Goal: Find specific page/section: Find specific page/section

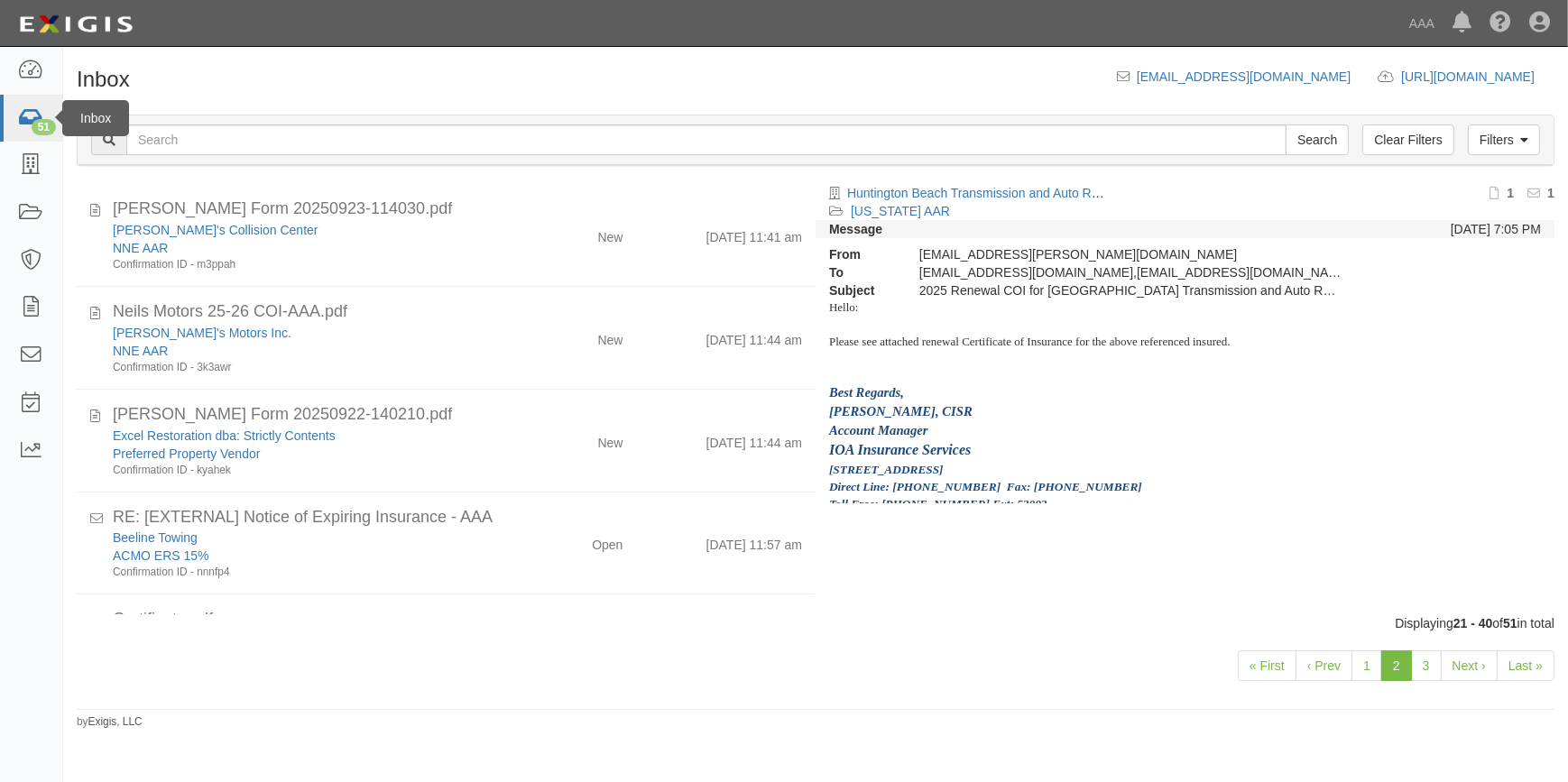
scroll to position [1187, 0]
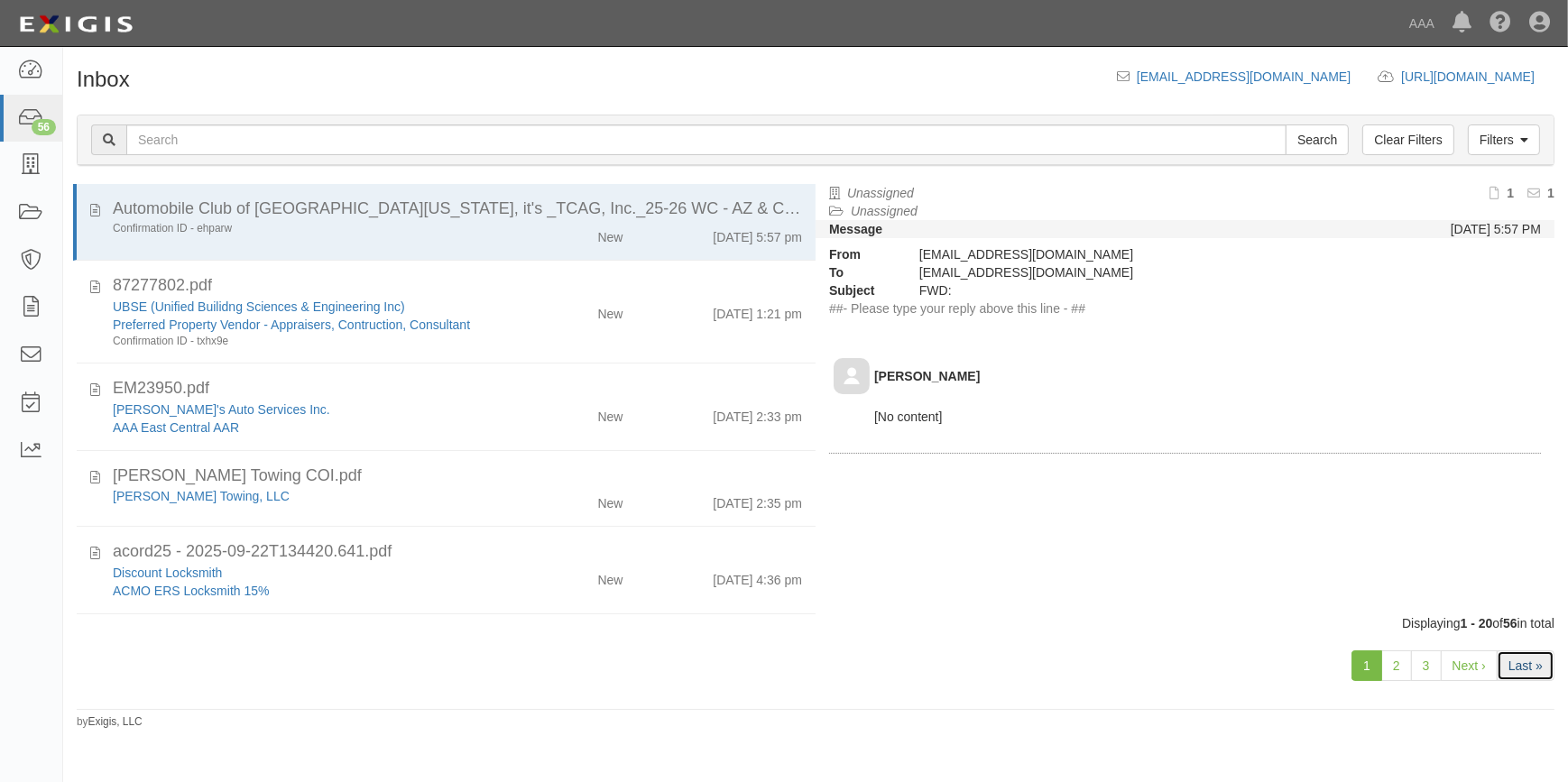
click at [1515, 668] on link "Last »" at bounding box center [1525, 665] width 58 height 30
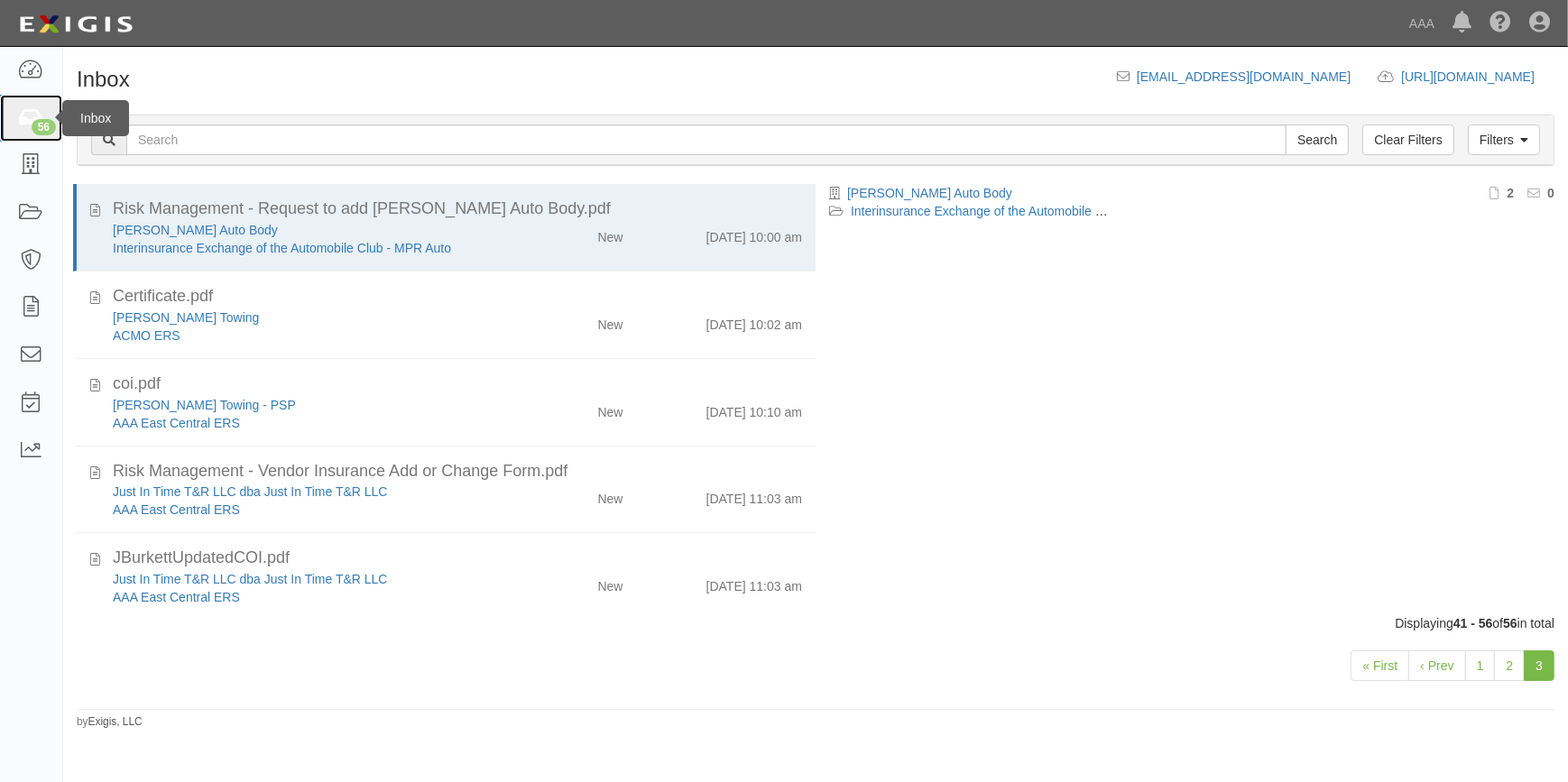
click at [36, 128] on div "56" at bounding box center [43, 127] width 25 height 17
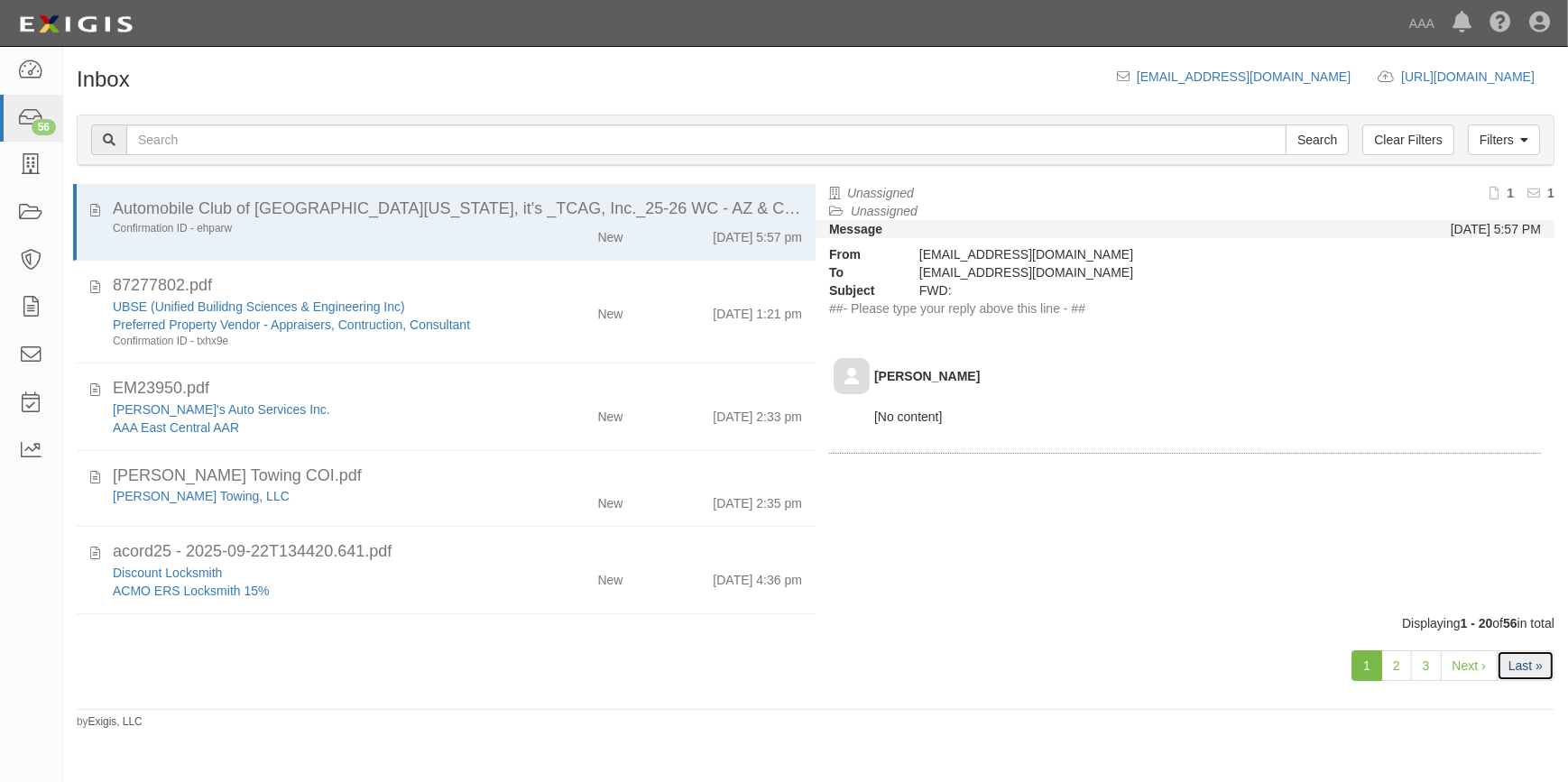
click at [1535, 664] on link "Last »" at bounding box center [1525, 665] width 58 height 30
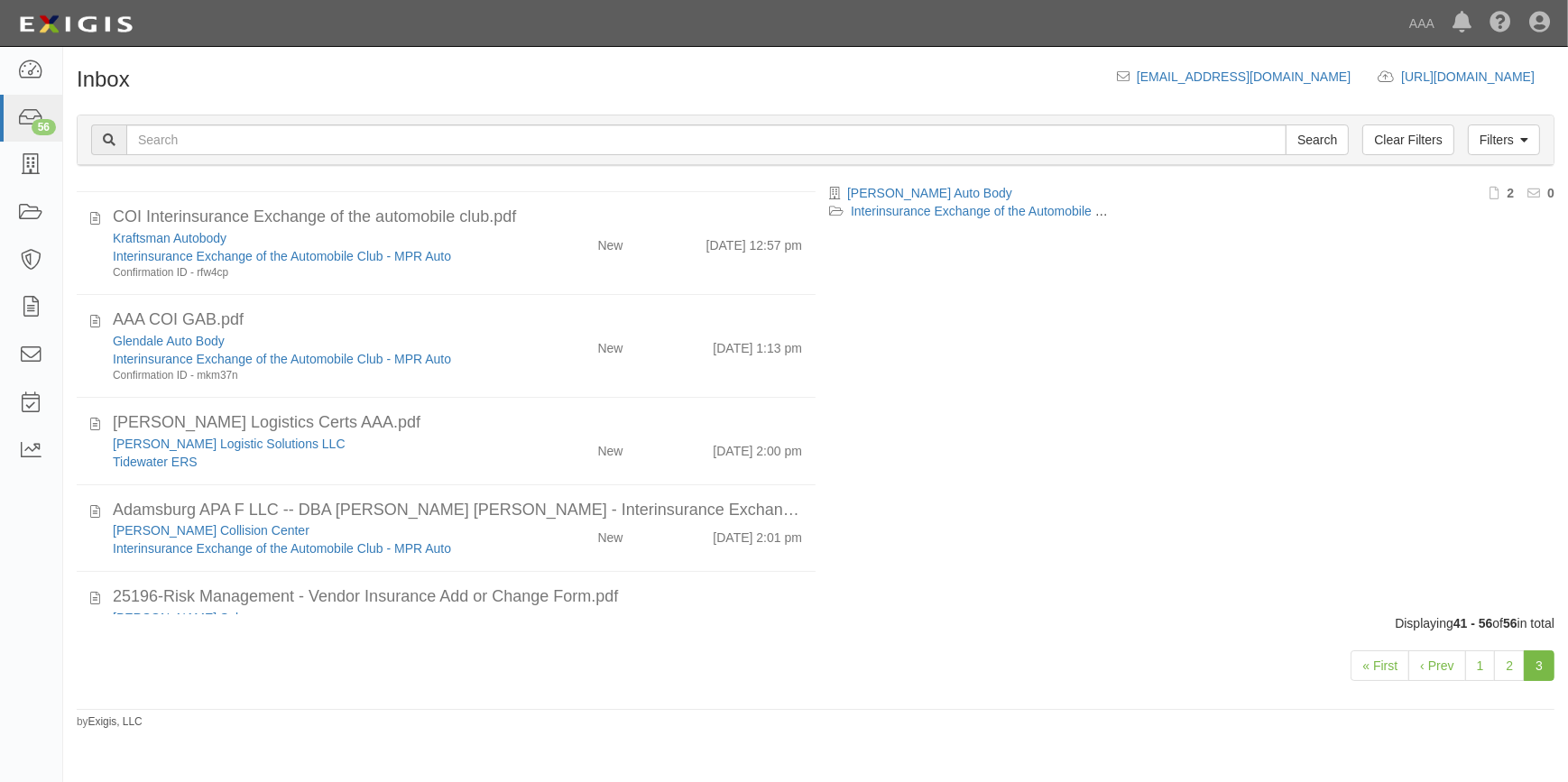
scroll to position [1049, 0]
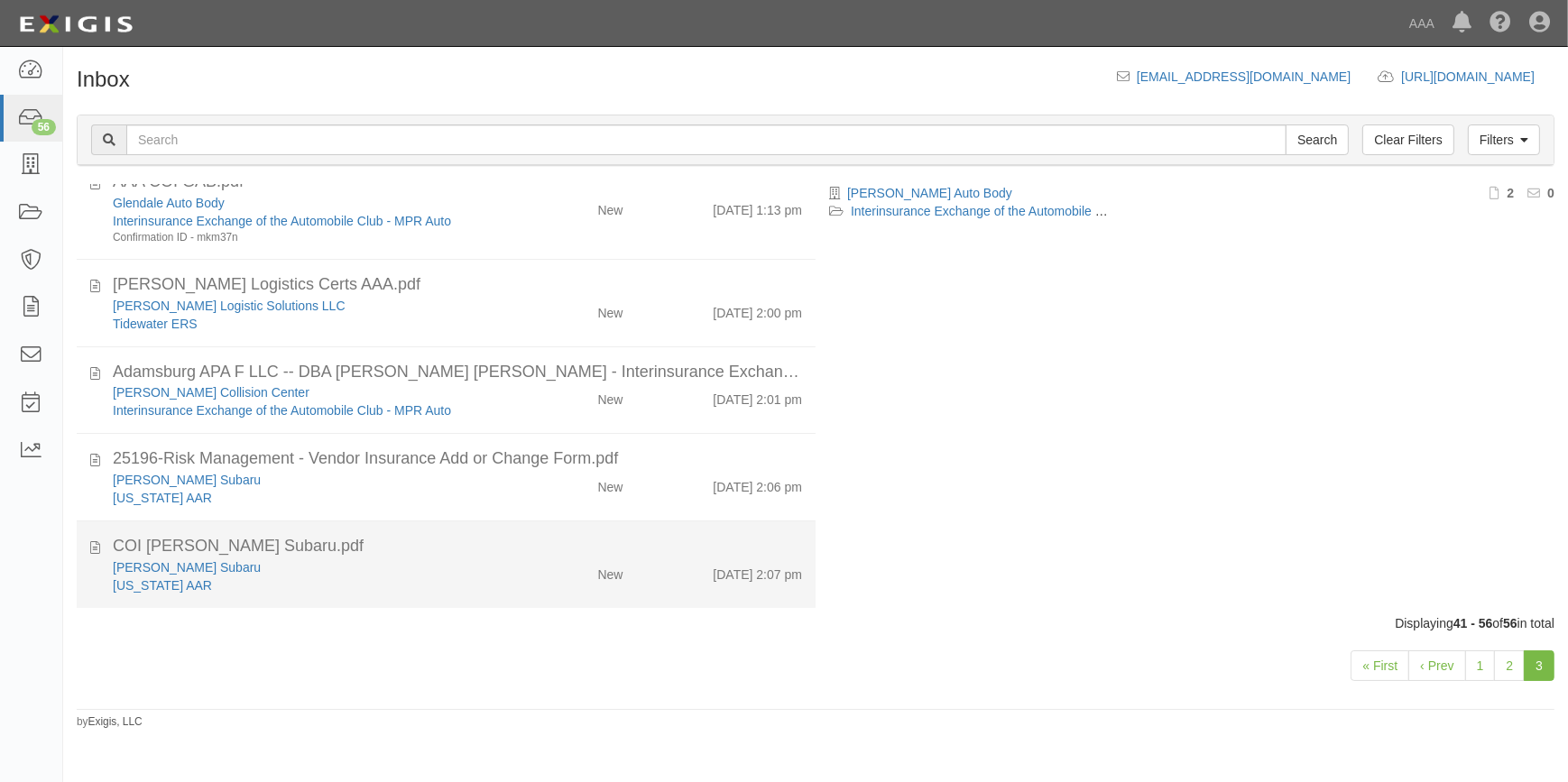
click at [390, 559] on div "Brandon Tomes Subaru" at bounding box center [308, 568] width 391 height 18
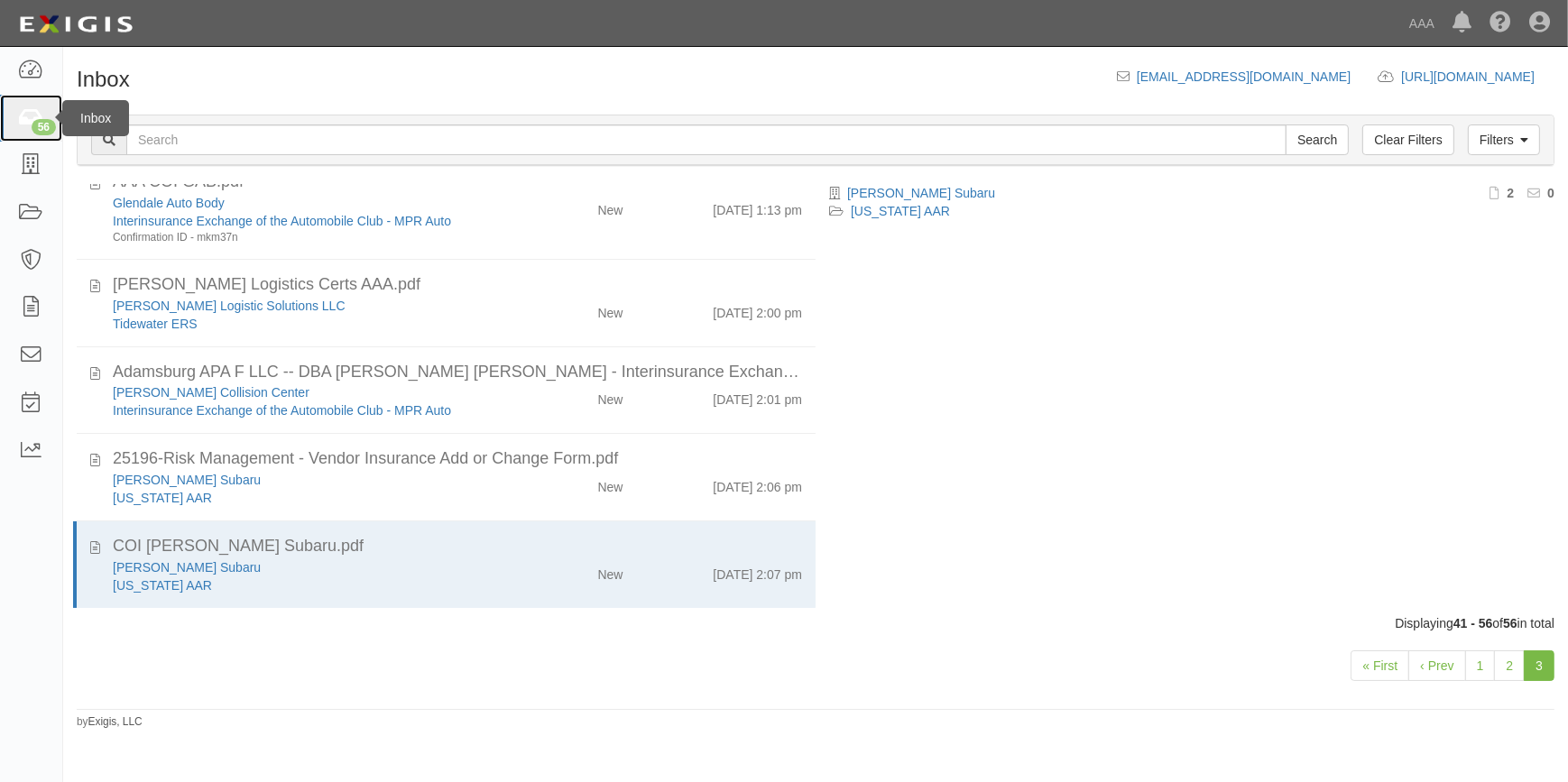
click at [43, 113] on icon at bounding box center [30, 118] width 26 height 21
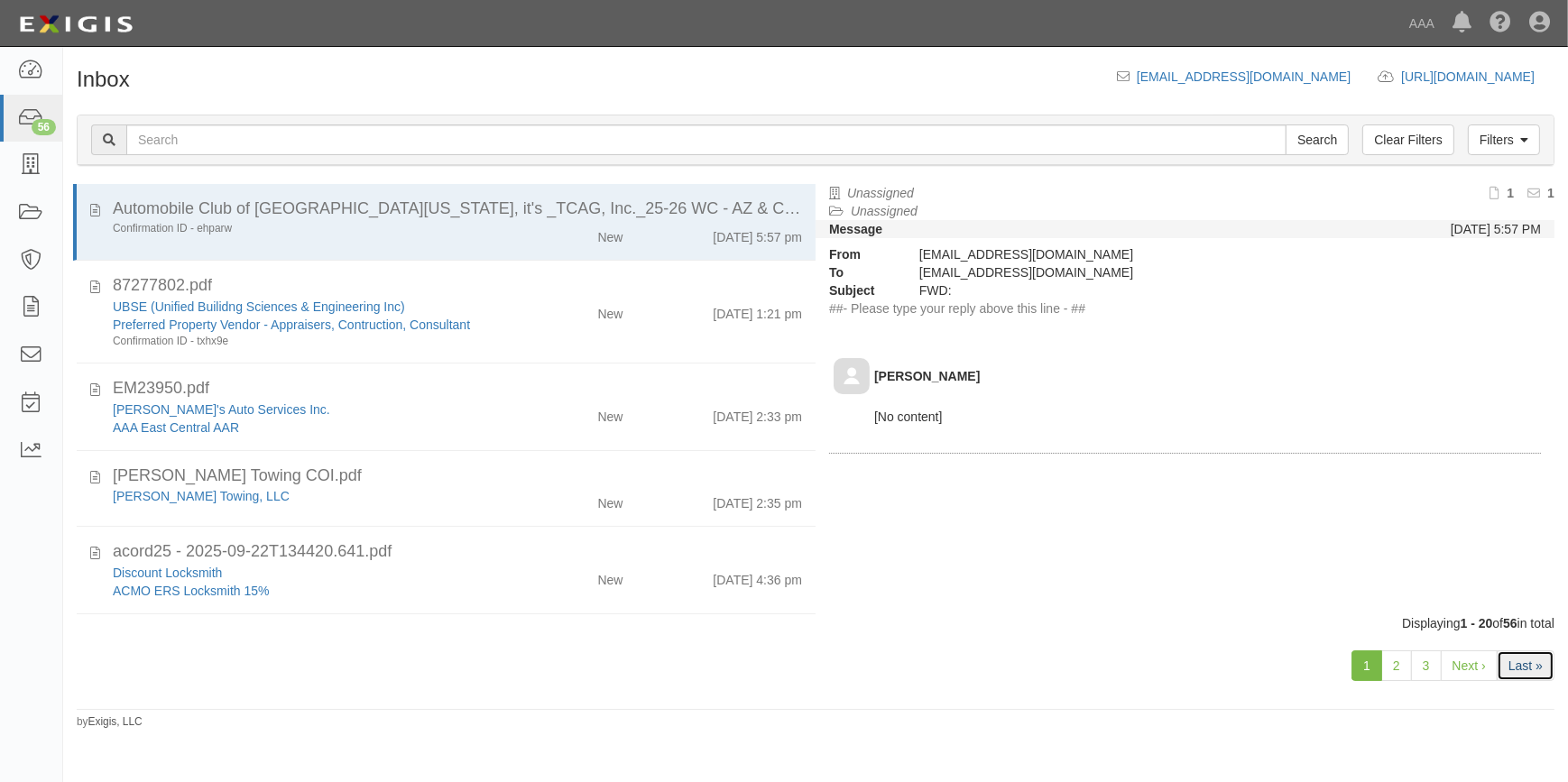
click at [1540, 661] on link "Last »" at bounding box center [1525, 665] width 58 height 30
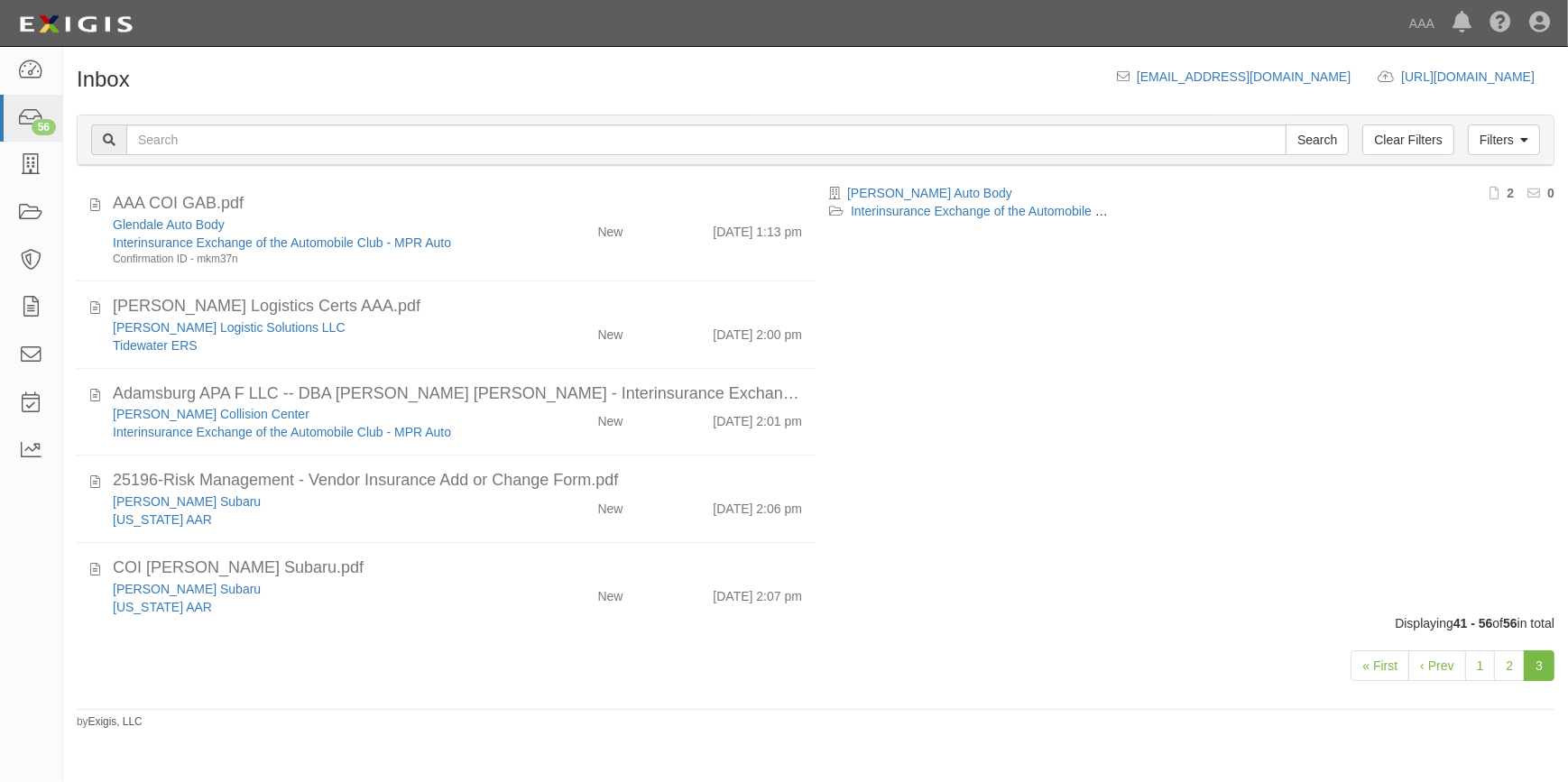
scroll to position [1049, 0]
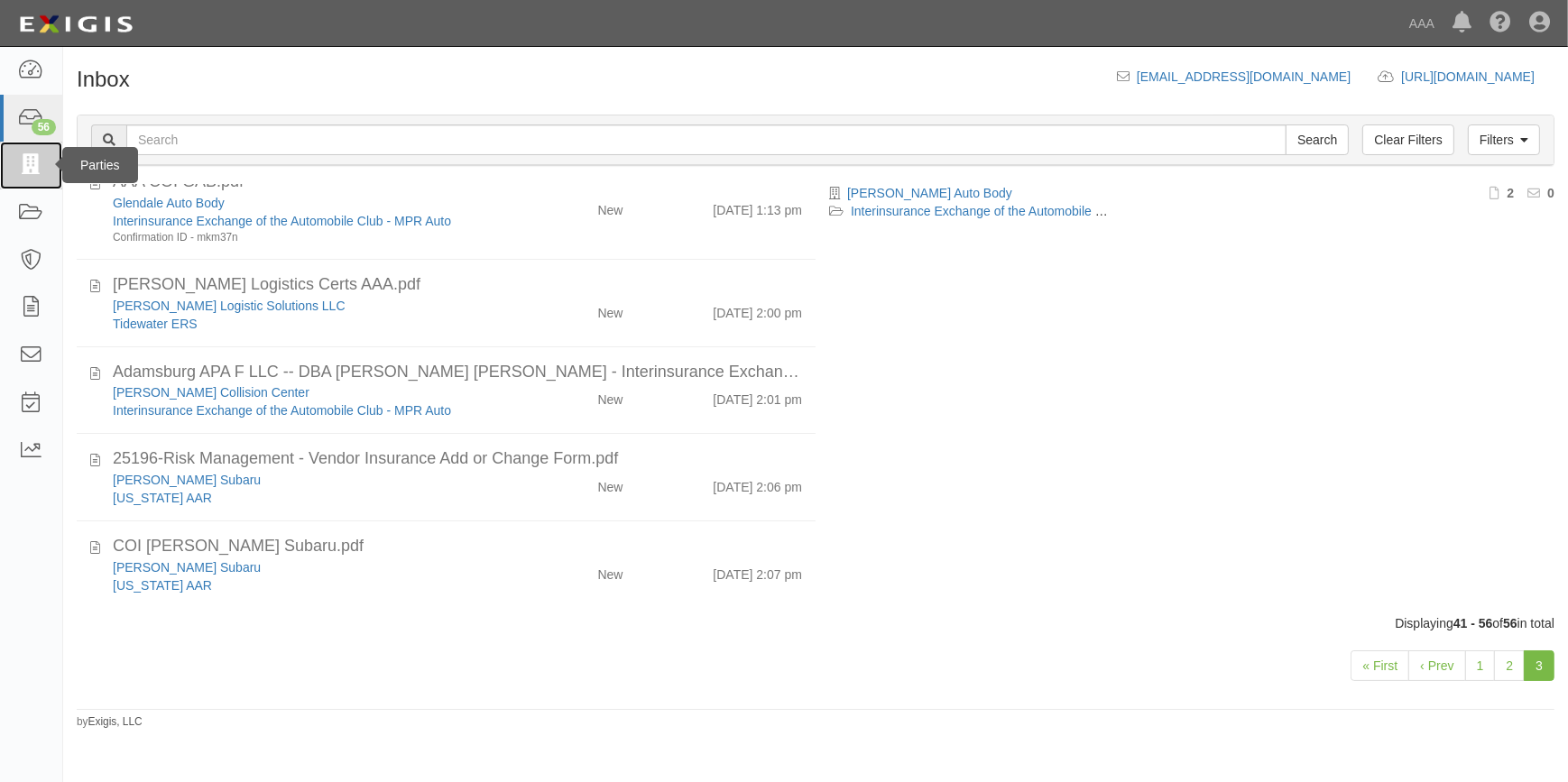
click at [28, 160] on icon at bounding box center [30, 165] width 26 height 21
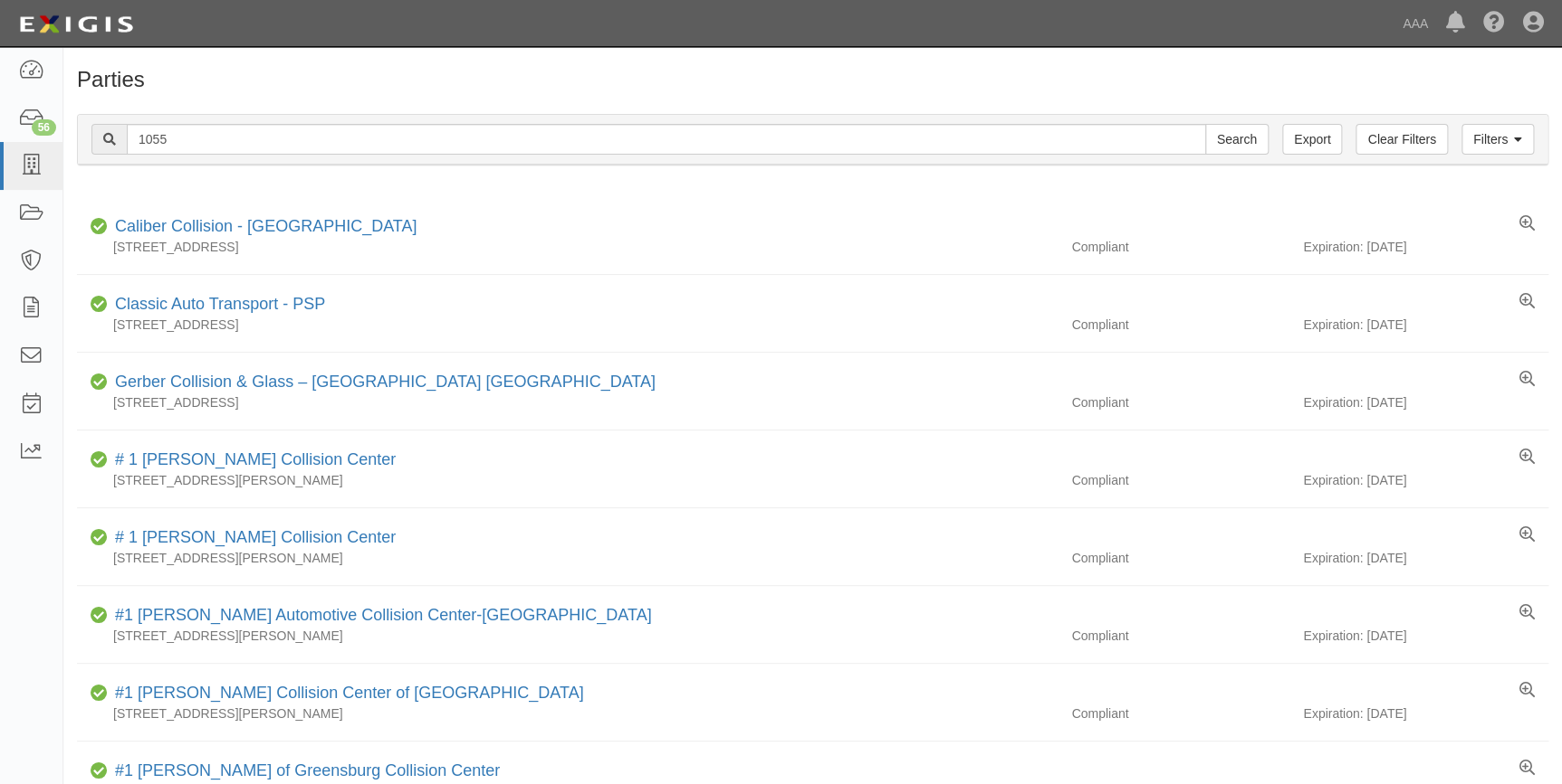
type input "1055"
click at [1205, 124] on input "Search" at bounding box center [1237, 139] width 63 height 31
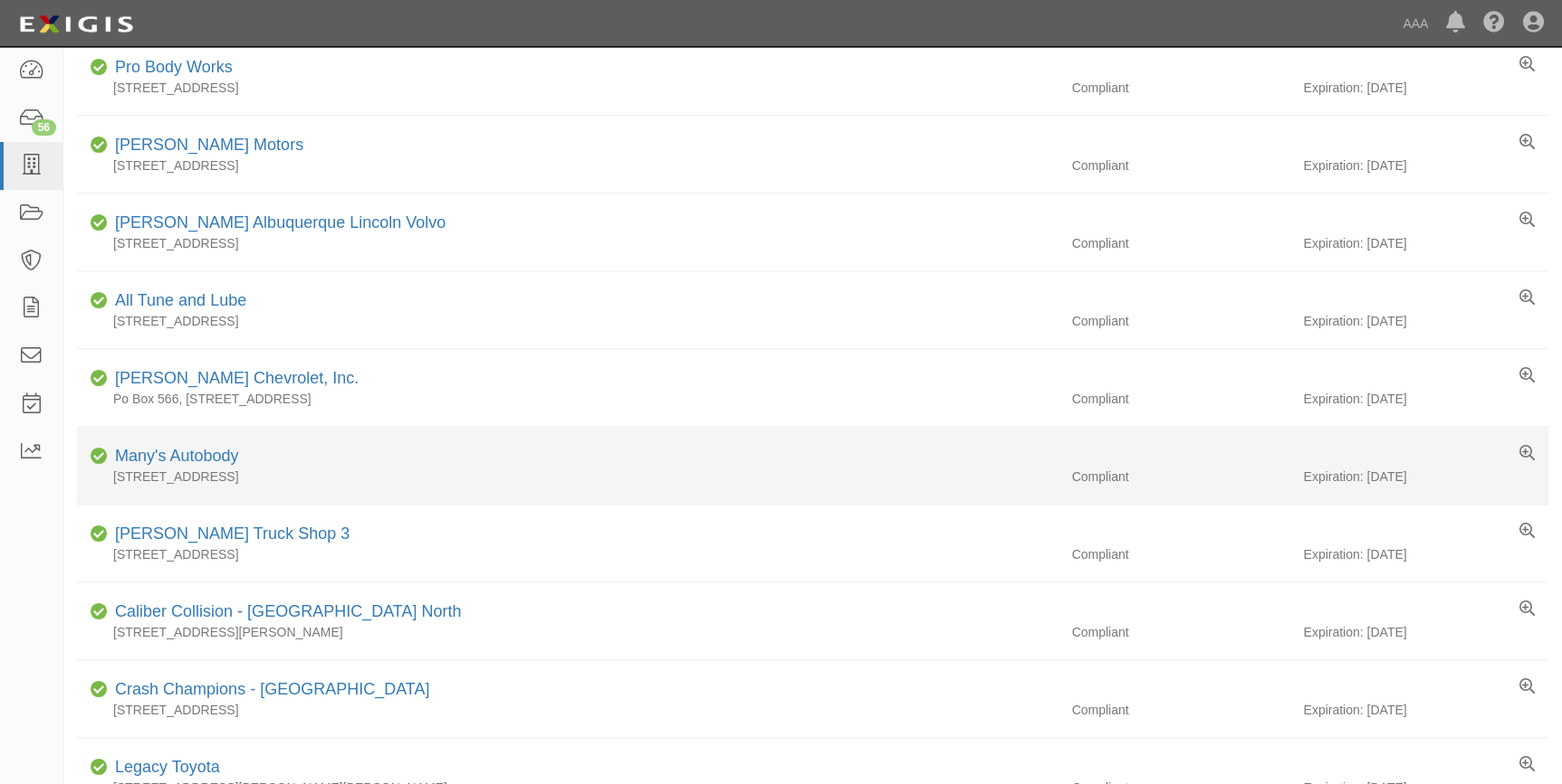
scroll to position [411, 0]
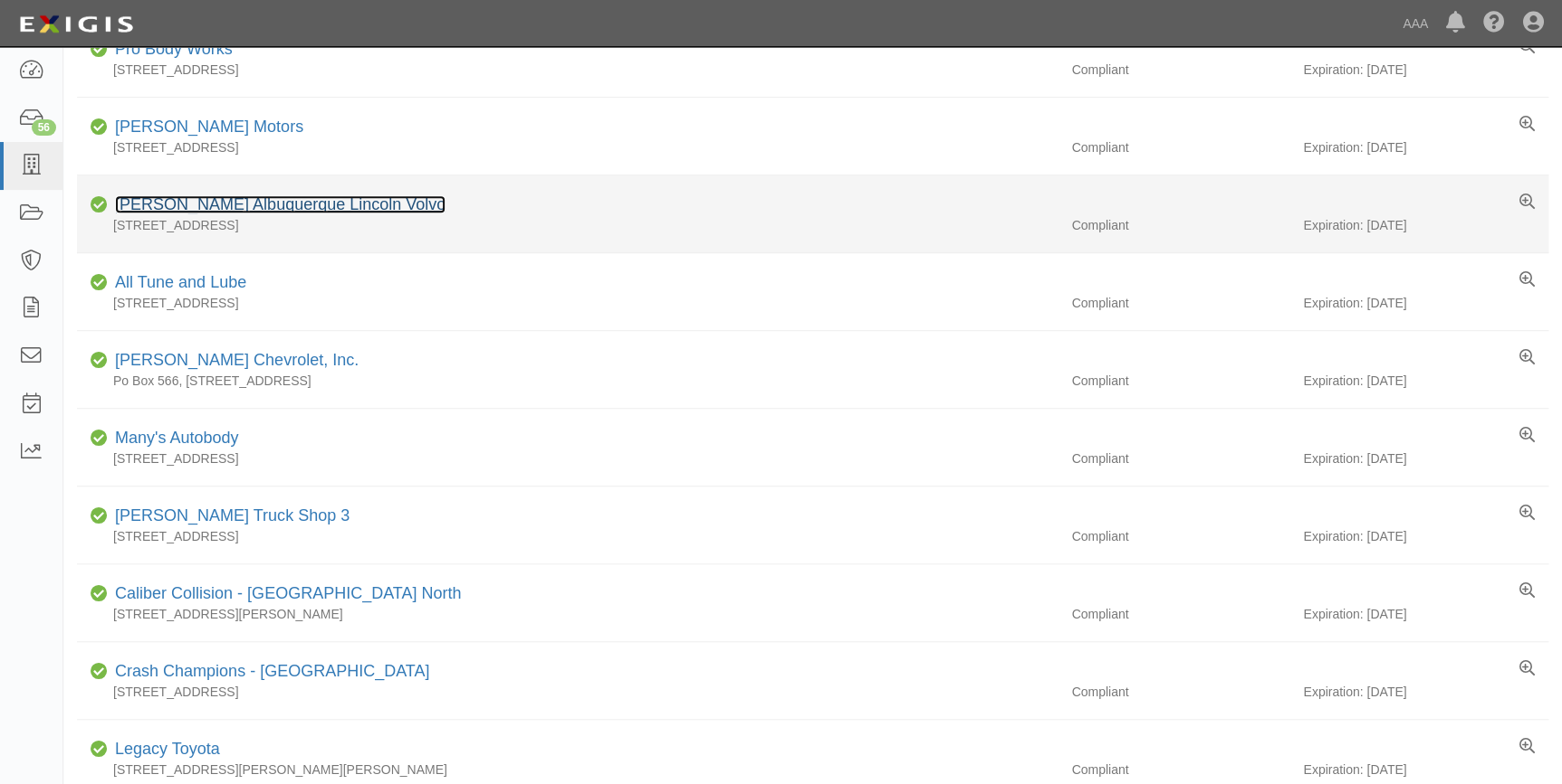
click at [186, 207] on link "Corley's Albuquerque Lincoln Volvo" at bounding box center [280, 204] width 330 height 18
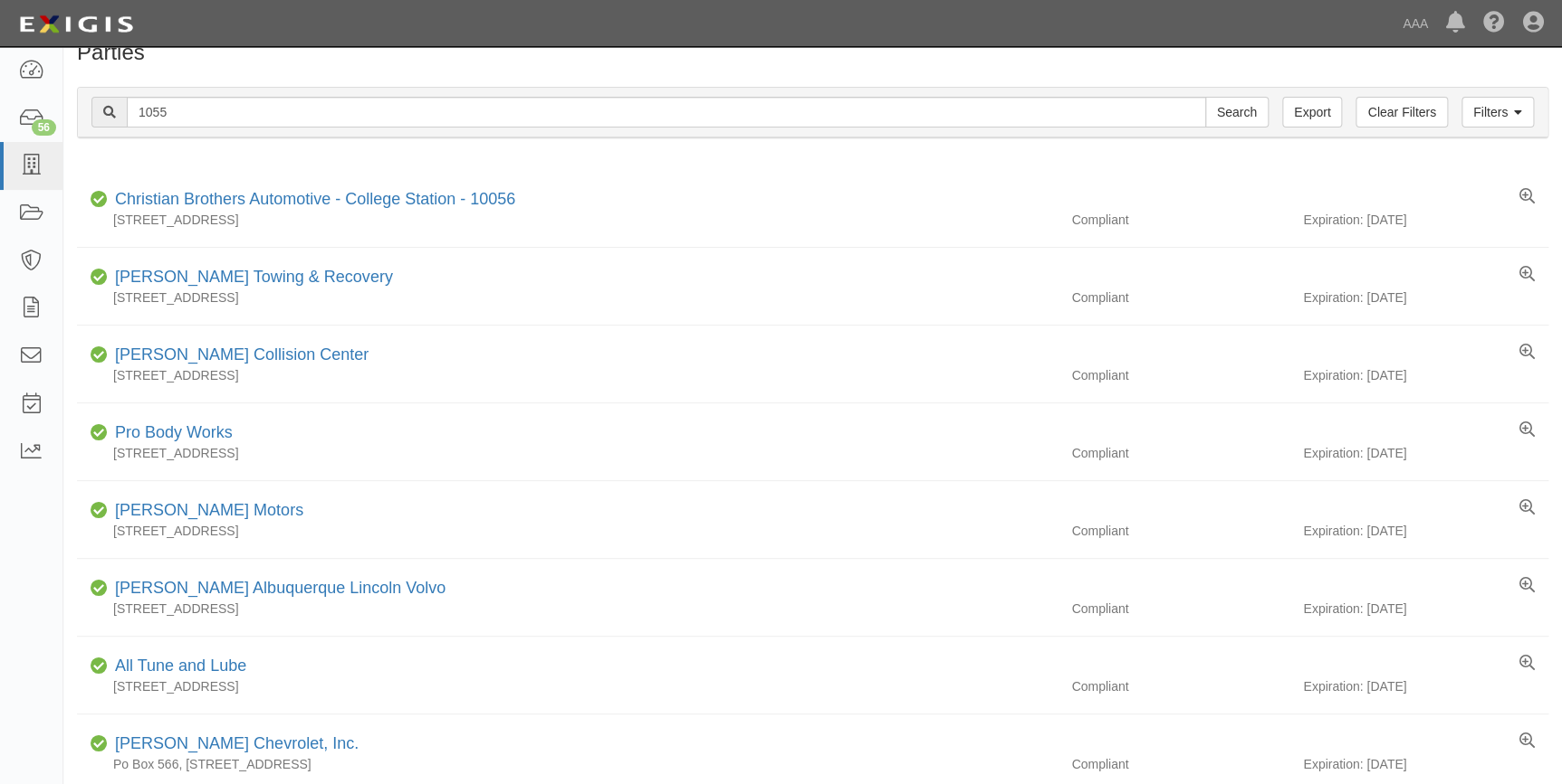
scroll to position [0, 0]
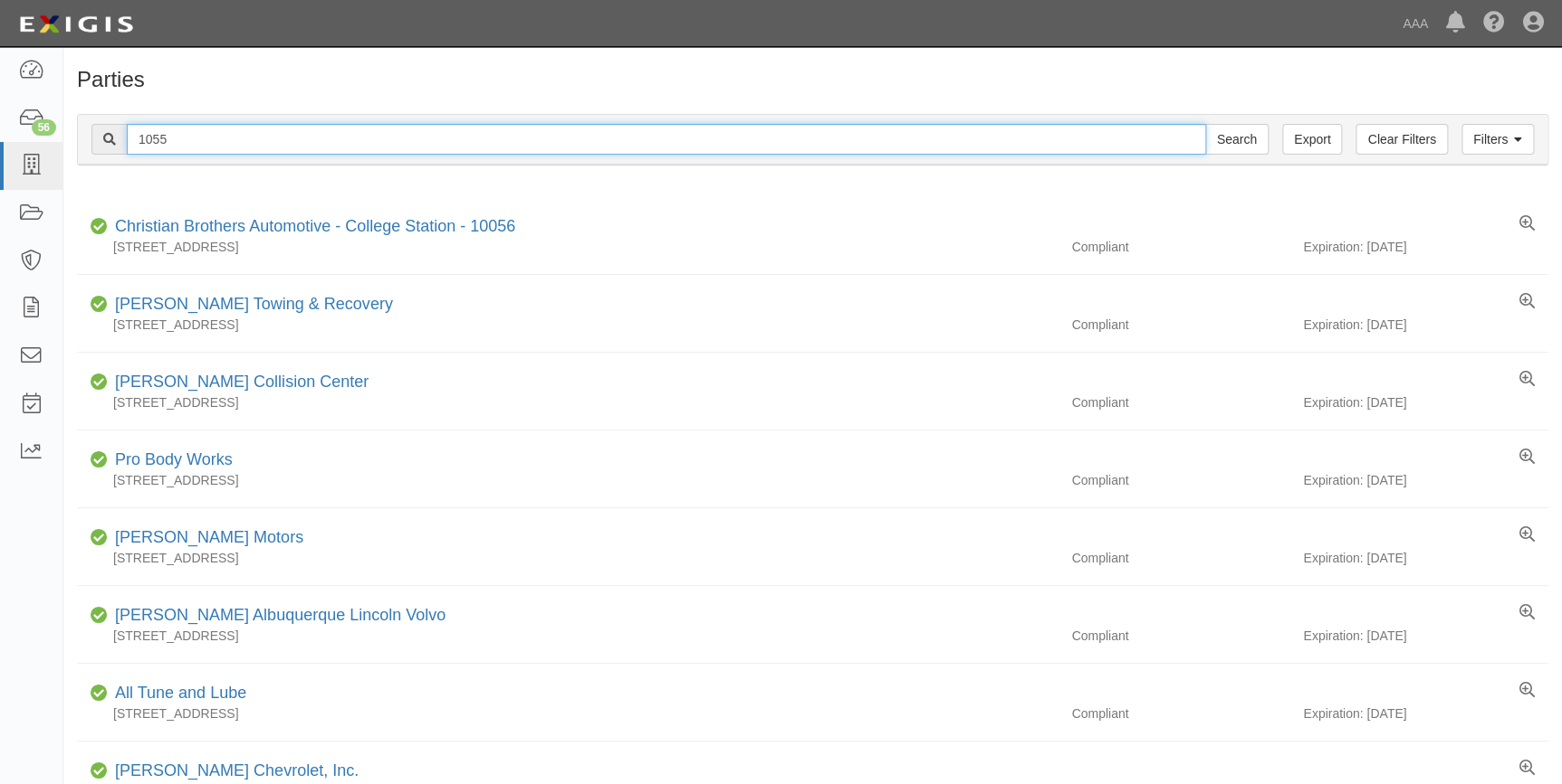
drag, startPoint x: 250, startPoint y: 143, endPoint x: 118, endPoint y: 159, distance: 133.0
click at [118, 159] on div "Filters Clear Filters Export 1055 Search Filters" at bounding box center [812, 140] width 1469 height 50
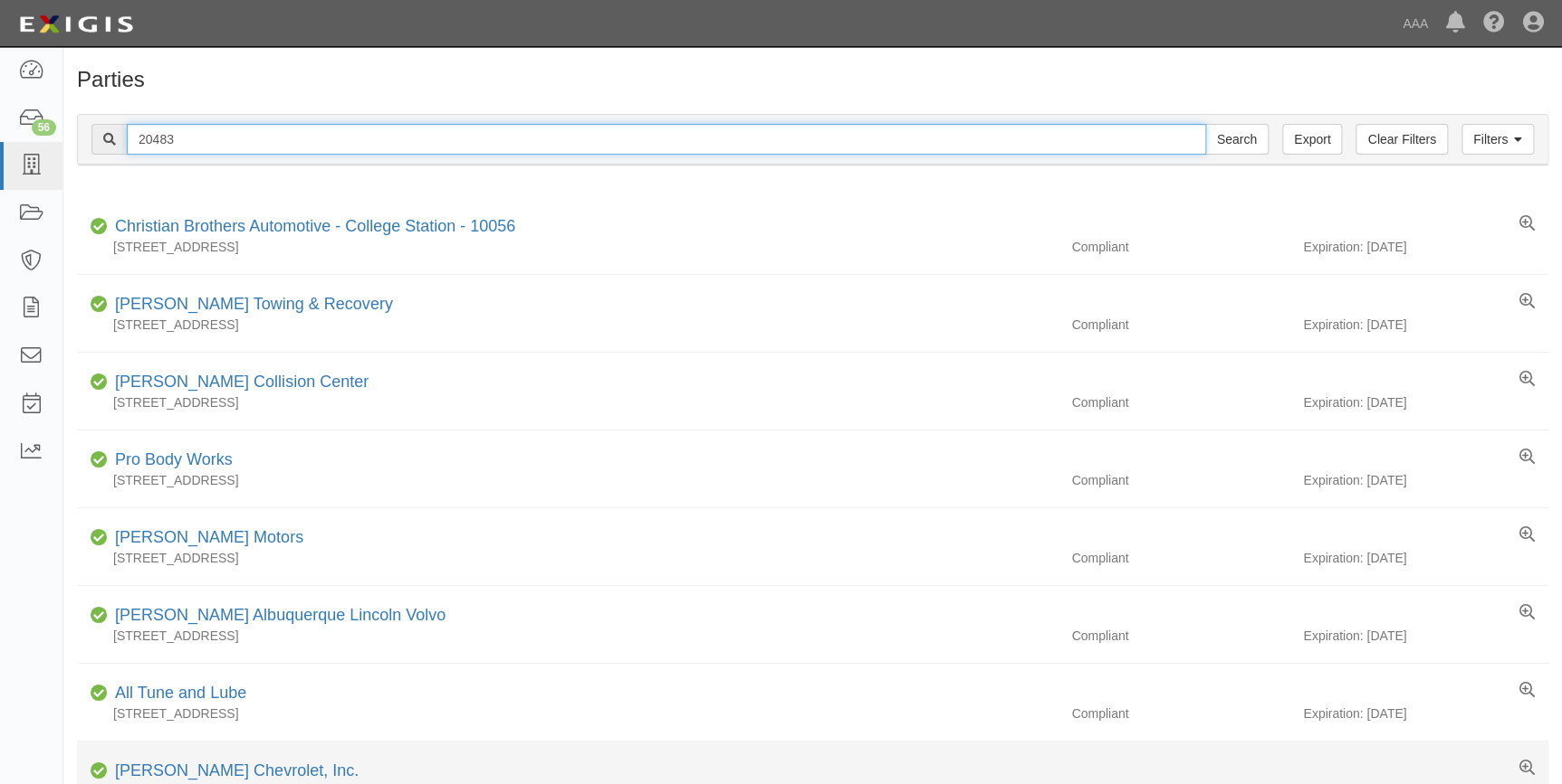
type input "20483"
click at [1205, 124] on input "Search" at bounding box center [1237, 139] width 63 height 31
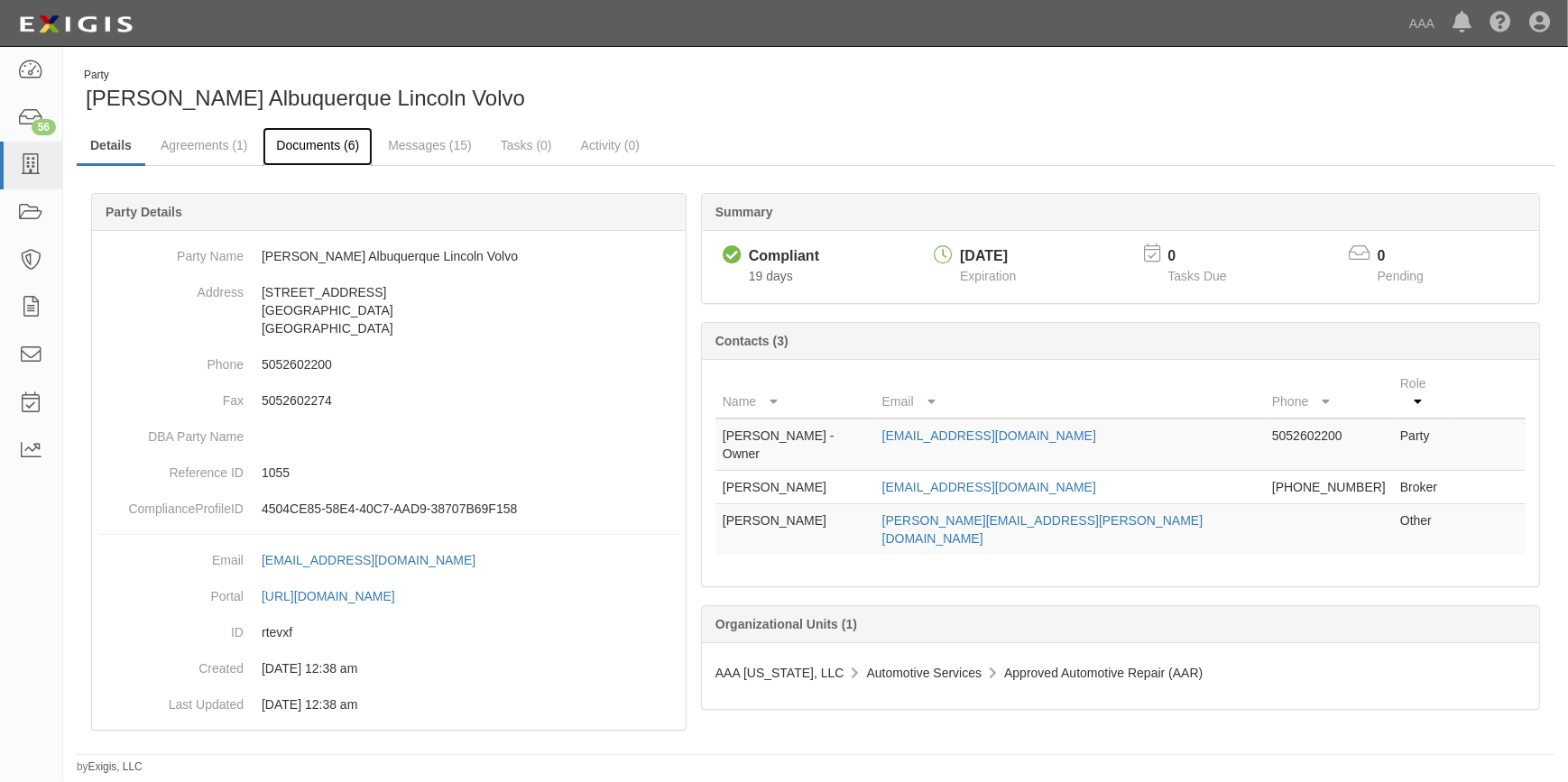
click at [293, 144] on link "Documents (6)" at bounding box center [317, 147] width 110 height 39
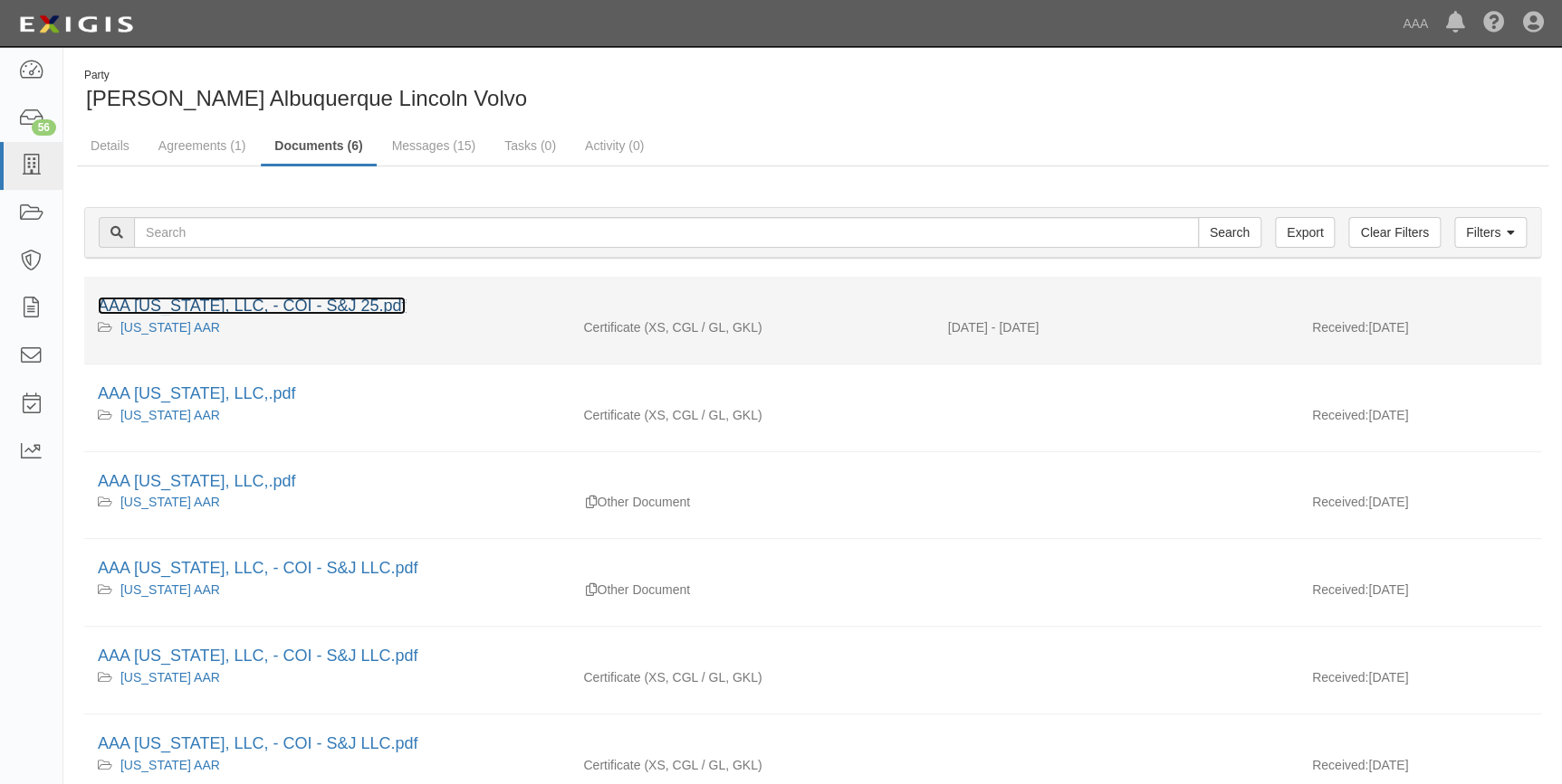
click at [374, 304] on link "AAA [US_STATE], LLC, - COI - S&J 25.pdf" at bounding box center [251, 305] width 307 height 18
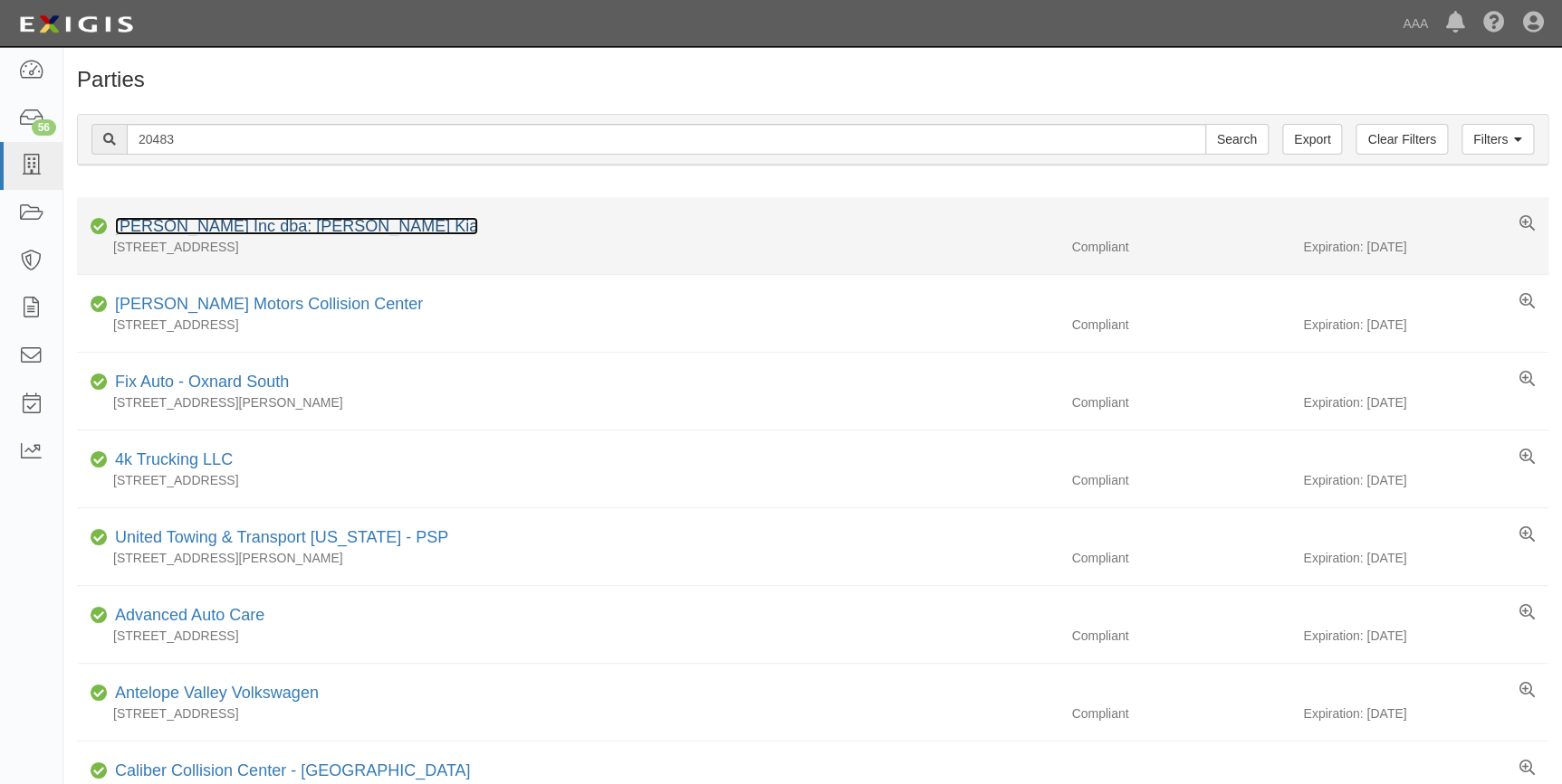
click at [202, 226] on link "[PERSON_NAME] Inc dba: [PERSON_NAME] Kia" at bounding box center [297, 226] width 363 height 18
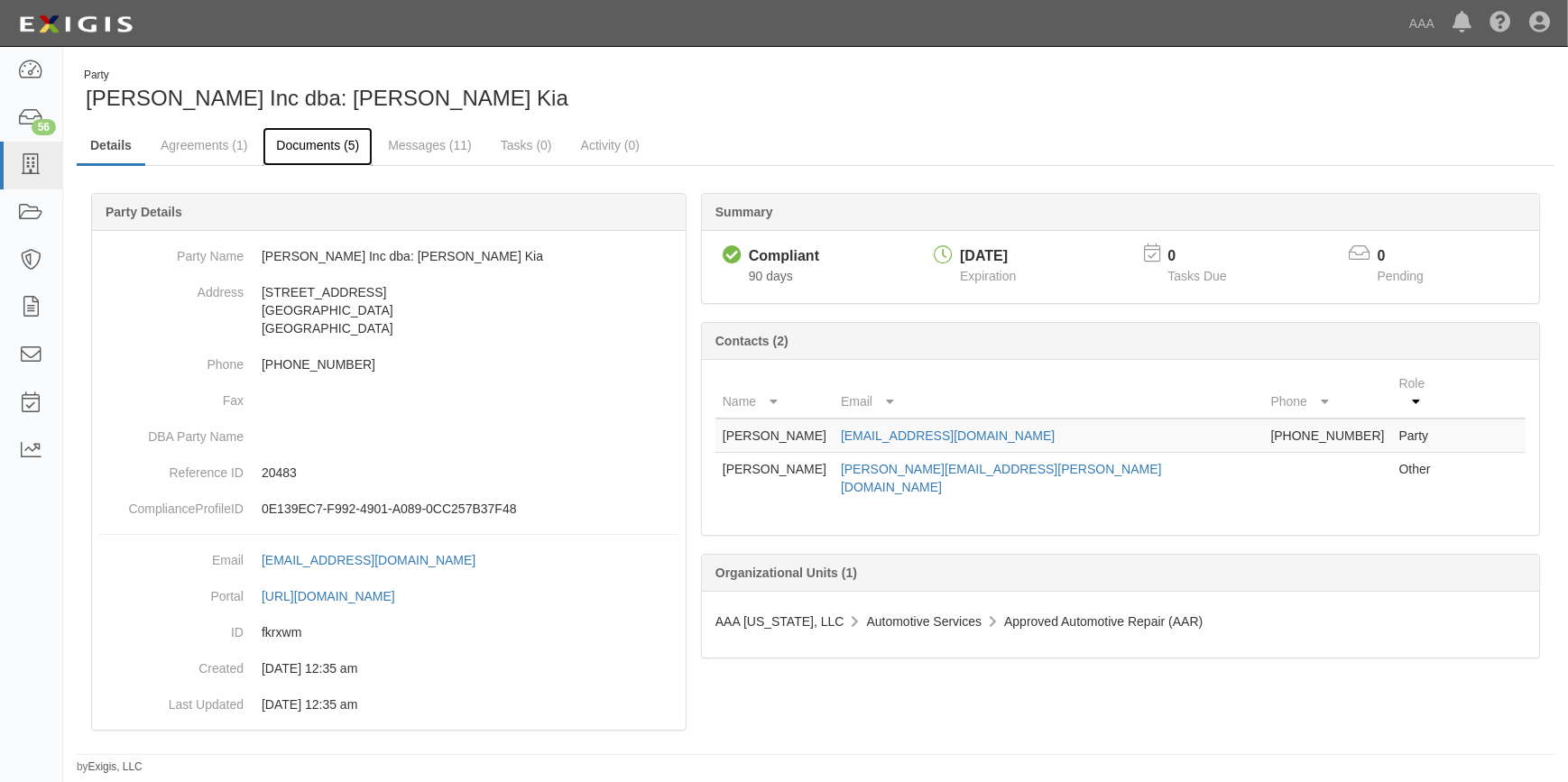
click at [308, 140] on link "Documents (5)" at bounding box center [317, 147] width 110 height 39
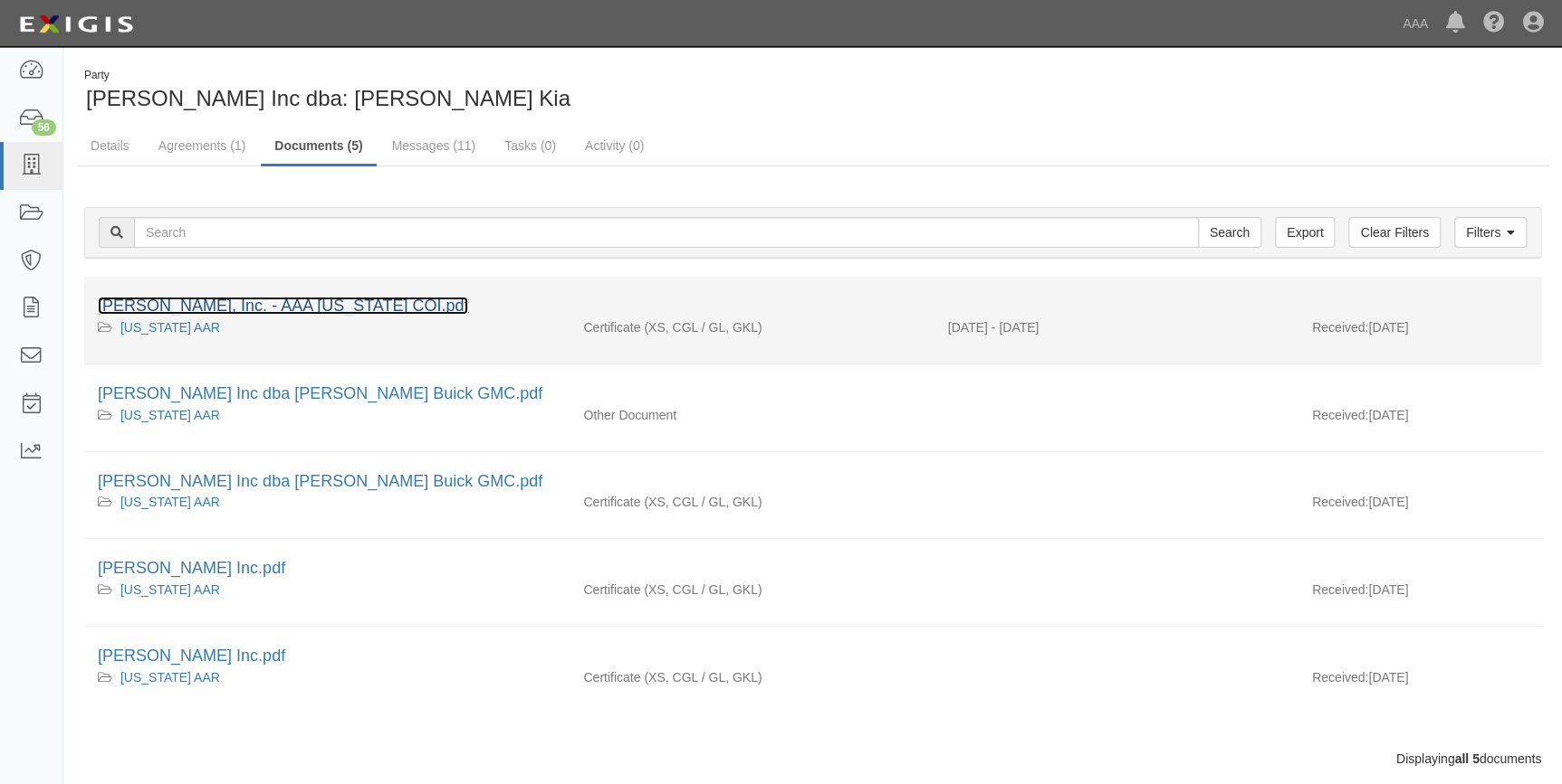
click at [301, 298] on link "[PERSON_NAME], Inc. - AAA [US_STATE] COI.pdf" at bounding box center [283, 305] width 371 height 18
